Goal: Transaction & Acquisition: Purchase product/service

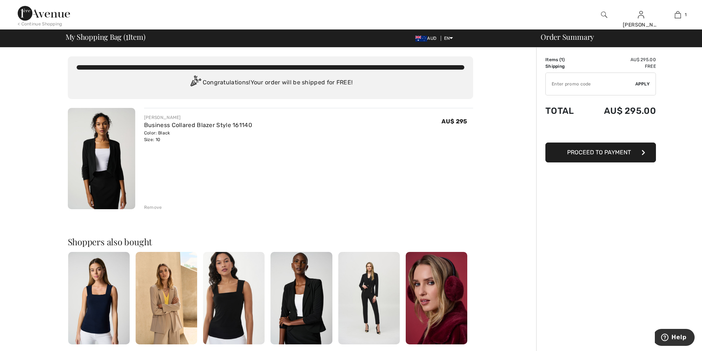
click at [598, 154] on span "Proceed to Payment" at bounding box center [599, 152] width 64 height 7
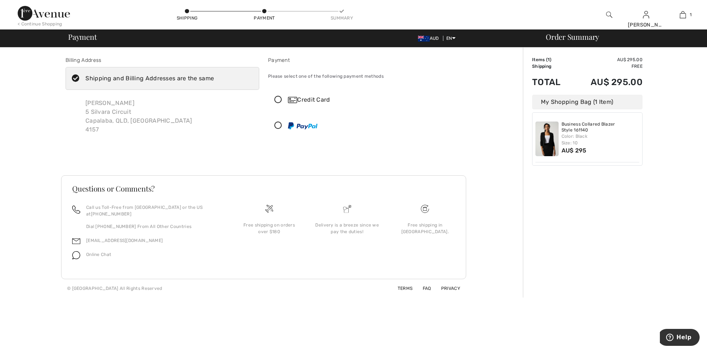
click at [277, 98] on icon at bounding box center [279, 100] width 20 height 8
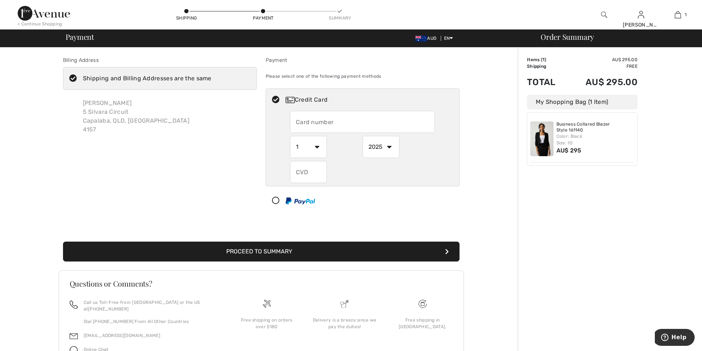
click at [335, 125] on input "text" at bounding box center [362, 122] width 145 height 22
drag, startPoint x: 359, startPoint y: 119, endPoint x: 281, endPoint y: 115, distance: 78.2
click at [281, 115] on div "4017954127995539 1 2 3 4 5 6 7 8 9 10 11 12 2025 2026 2027 2028 2029 2030 2031 …" at bounding box center [362, 147] width 193 height 72
type input "401795417995539"
click at [320, 146] on select "1 2 3 4 5 6 7 8 9 10 11 12" at bounding box center [308, 147] width 37 height 22
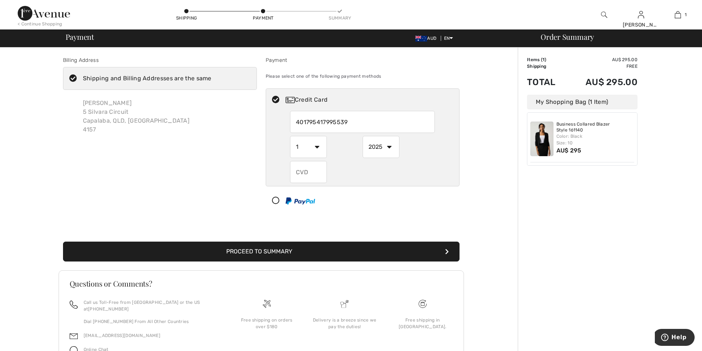
select select "2"
click at [290, 136] on select "1 2 3 4 5 6 7 8 9 10 11 12" at bounding box center [308, 147] width 37 height 22
click at [392, 147] on select "2025 2026 2027 2028 2029 2030 2031 2032 2033 2034 2035" at bounding box center [381, 147] width 37 height 22
select select "2029"
click at [363, 136] on select "2025 2026 2027 2028 2029 2030 2031 2032 2033 2034 2035" at bounding box center [381, 147] width 37 height 22
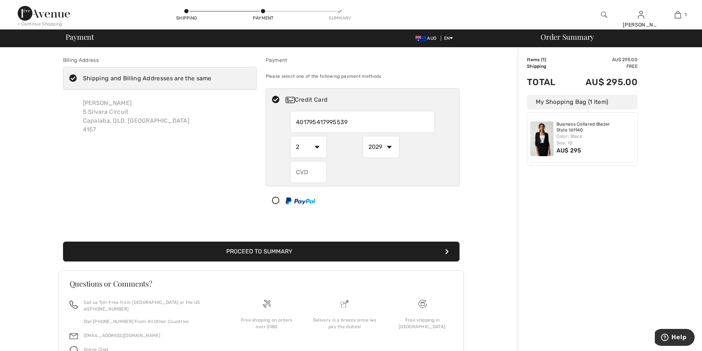
click at [321, 173] on input "text" at bounding box center [308, 172] width 37 height 22
type input "285"
click at [468, 178] on div "Billing Address Shipping and Billing Addresses are the same Rhonda Weis 5 Silva…" at bounding box center [260, 220] width 513 height 345
drag, startPoint x: 351, startPoint y: 121, endPoint x: 292, endPoint y: 121, distance: 59.0
click at [292, 121] on input "401795417995539" at bounding box center [362, 122] width 145 height 22
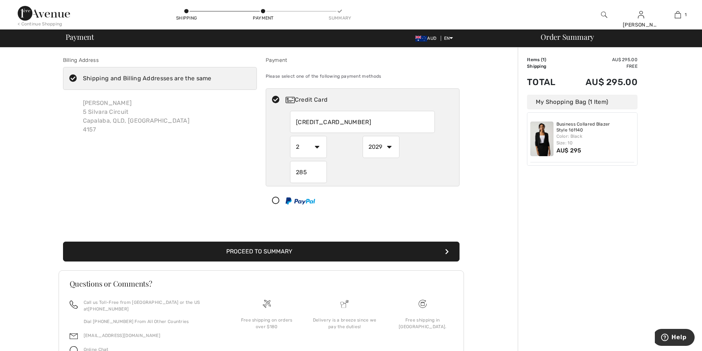
type input "4017954127995539"
click at [265, 250] on button "Proceed to Summary" at bounding box center [261, 252] width 396 height 20
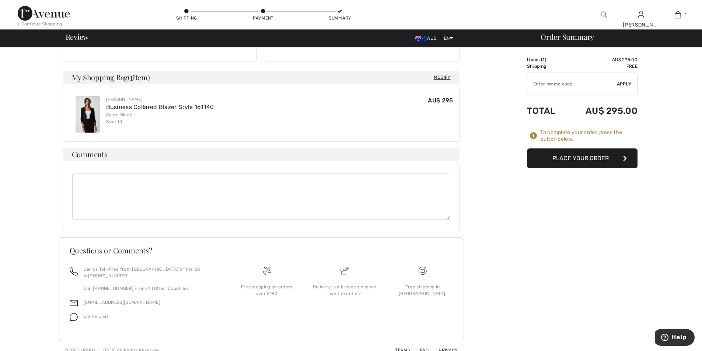
scroll to position [167, 0]
click at [584, 160] on button "Place Your Order" at bounding box center [582, 158] width 111 height 20
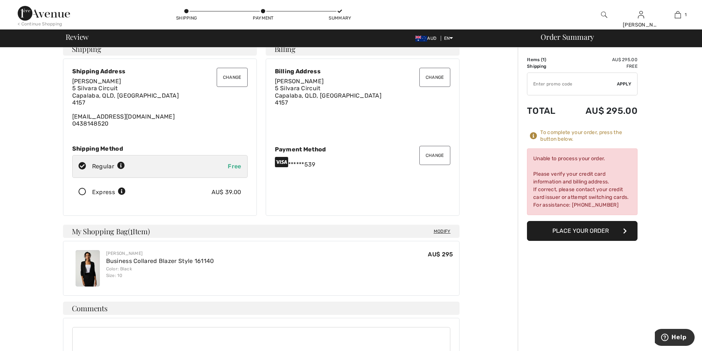
scroll to position [0, 0]
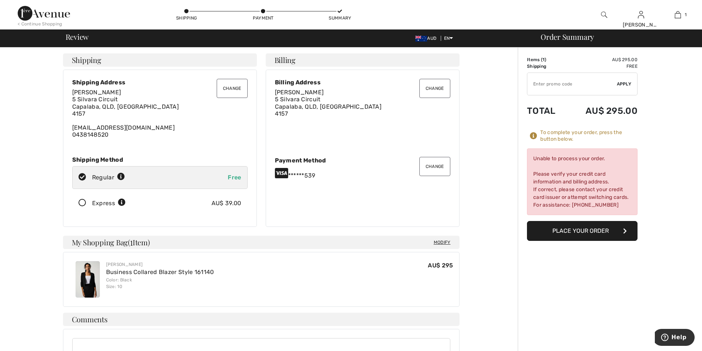
click at [436, 169] on button "Change" at bounding box center [434, 166] width 31 height 19
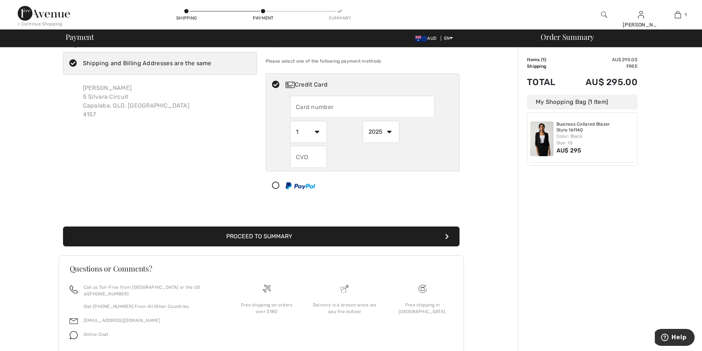
click at [361, 106] on input "text" at bounding box center [362, 107] width 145 height 22
radio input "true"
type input "4017954127995539"
click at [319, 130] on select "1 2 3 4 5 6 7 8 9 10 11 12" at bounding box center [308, 132] width 37 height 22
radio input "true"
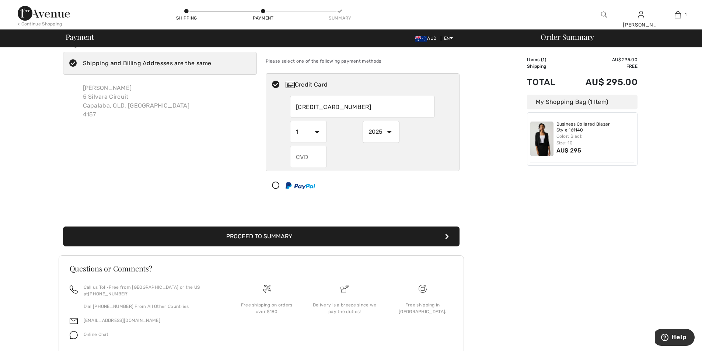
select select "2"
click at [290, 121] on select "1 2 3 4 5 6 7 8 9 10 11 12" at bounding box center [308, 132] width 37 height 22
click at [389, 132] on select "2025 2026 2027 2028 2029 2030 2031 2032 2033 2034 2035" at bounding box center [381, 132] width 37 height 22
radio input "true"
select select "2029"
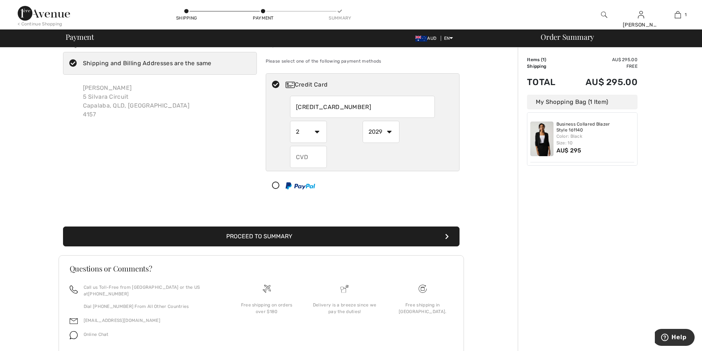
click at [363, 121] on select "2025 2026 2027 2028 2029 2030 2031 2032 2033 2034 2035" at bounding box center [381, 132] width 37 height 22
click at [251, 235] on button "Proceed to Summary" at bounding box center [261, 237] width 396 height 20
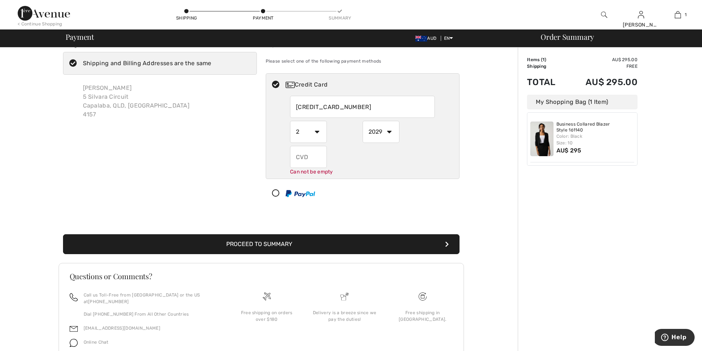
scroll to position [43, 0]
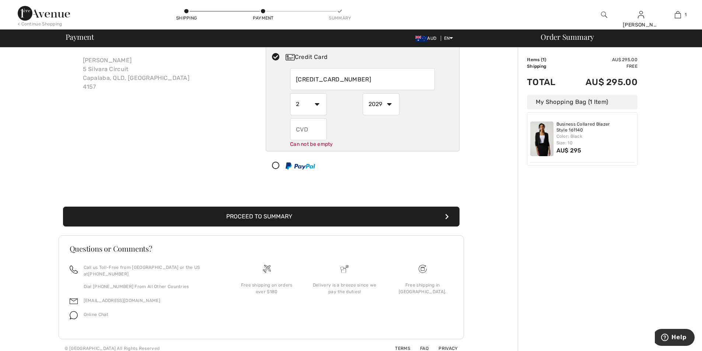
click at [312, 130] on input "text" at bounding box center [308, 129] width 37 height 22
radio input "true"
type input "285"
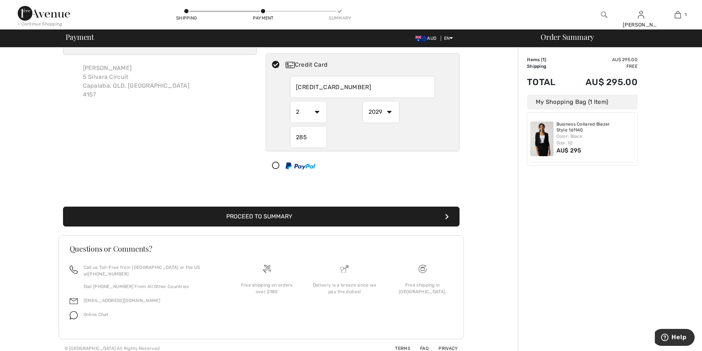
click at [272, 220] on button "Proceed to Summary" at bounding box center [261, 217] width 396 height 20
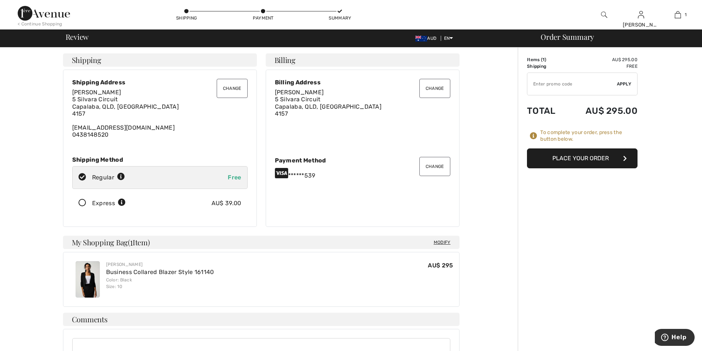
click at [586, 160] on button "Place Your Order" at bounding box center [582, 158] width 111 height 20
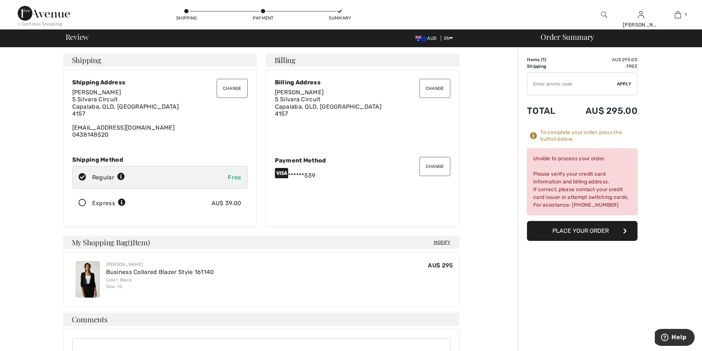
click at [585, 230] on button "Place Your Order" at bounding box center [582, 231] width 111 height 20
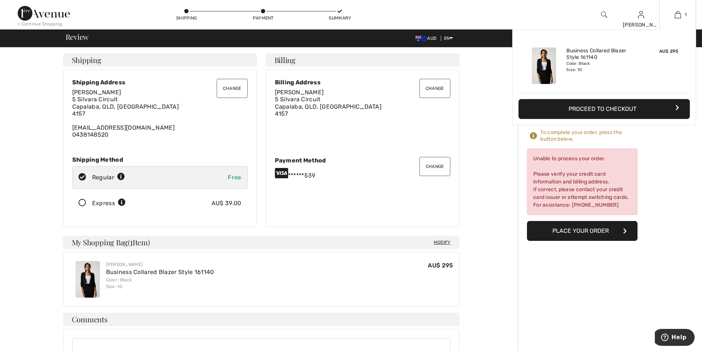
click at [608, 110] on button "Proceed to Checkout" at bounding box center [603, 109] width 171 height 20
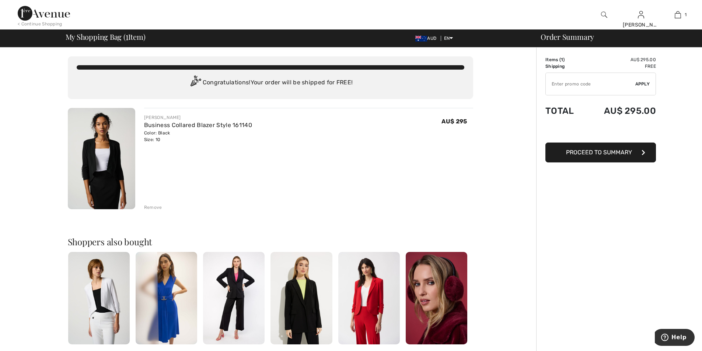
click at [591, 154] on span "Proceed to Summary" at bounding box center [599, 152] width 66 height 7
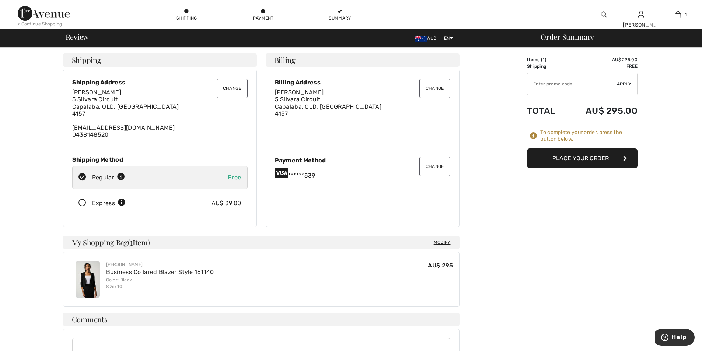
click at [562, 86] on input "TEXT" at bounding box center [572, 84] width 90 height 22
click at [573, 161] on button "Place Your Order" at bounding box center [582, 158] width 111 height 20
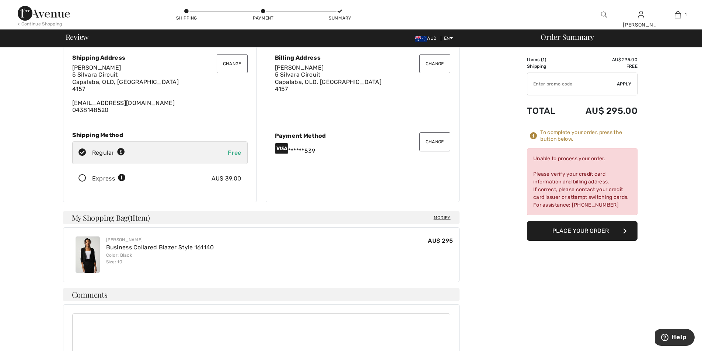
scroll to position [20, 0]
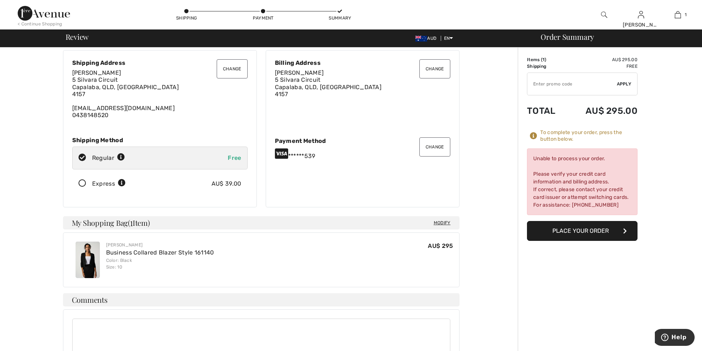
click at [581, 232] on button "Place Your Order" at bounding box center [582, 231] width 111 height 20
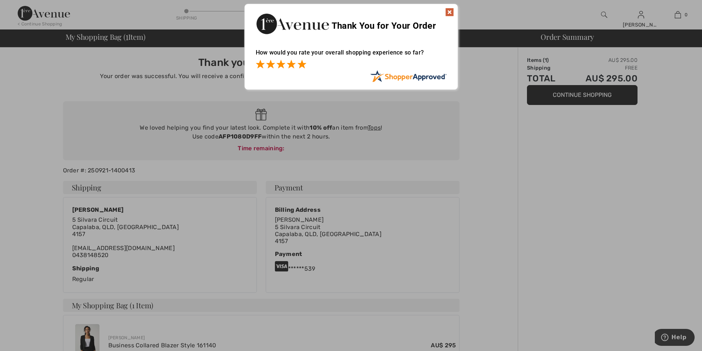
click at [302, 66] on span at bounding box center [301, 64] width 9 height 9
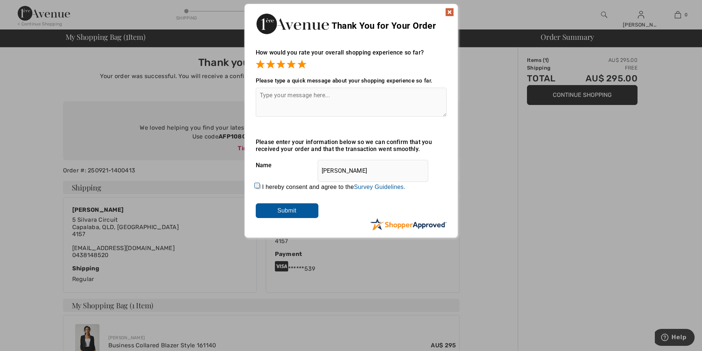
click at [448, 14] on img at bounding box center [449, 12] width 9 height 9
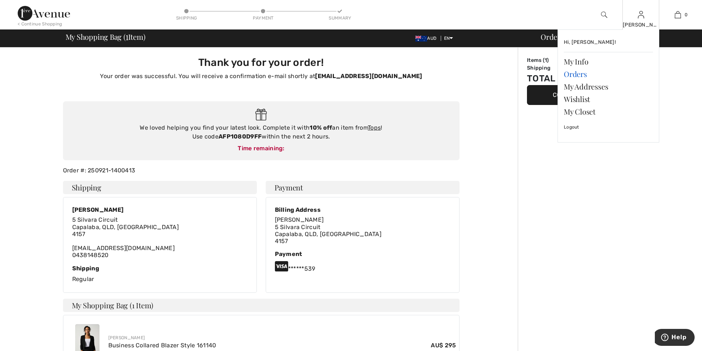
click at [569, 75] on link "Orders" at bounding box center [608, 74] width 89 height 13
